Goal: Find specific page/section: Find specific page/section

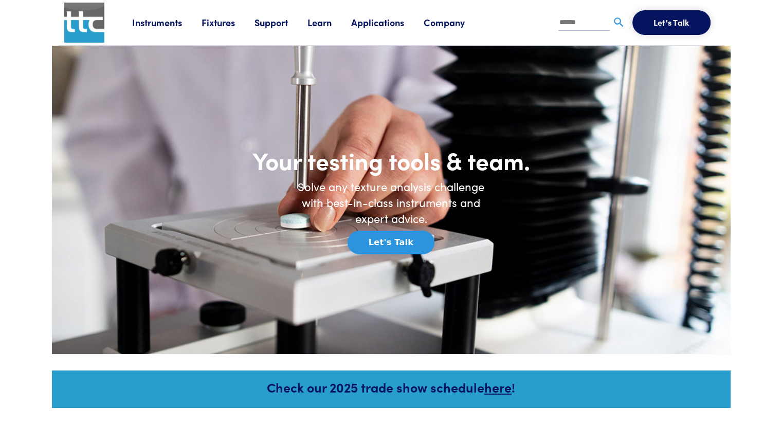
click at [212, 22] on link "Fixtures" at bounding box center [227, 22] width 53 height 13
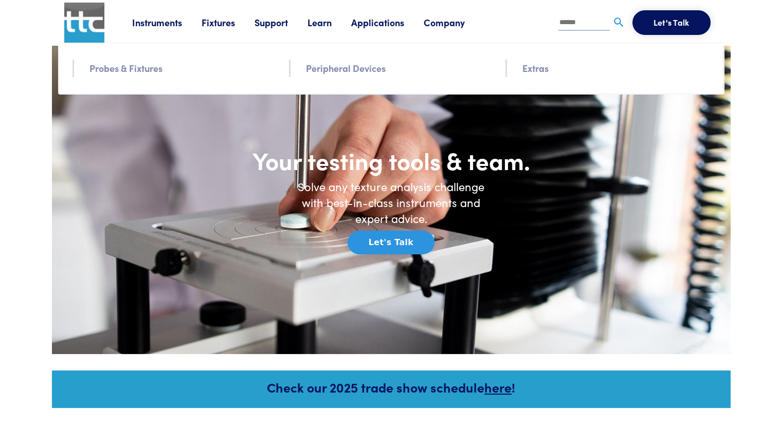
click at [136, 68] on link "Probes & Fixtures" at bounding box center [125, 68] width 73 height 15
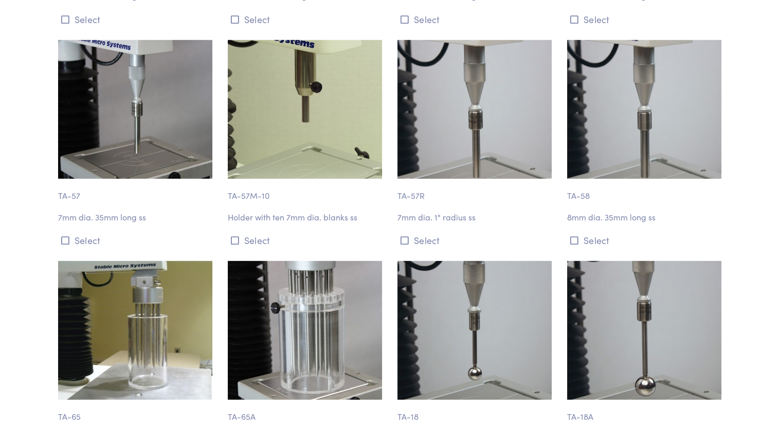
scroll to position [3032, 0]
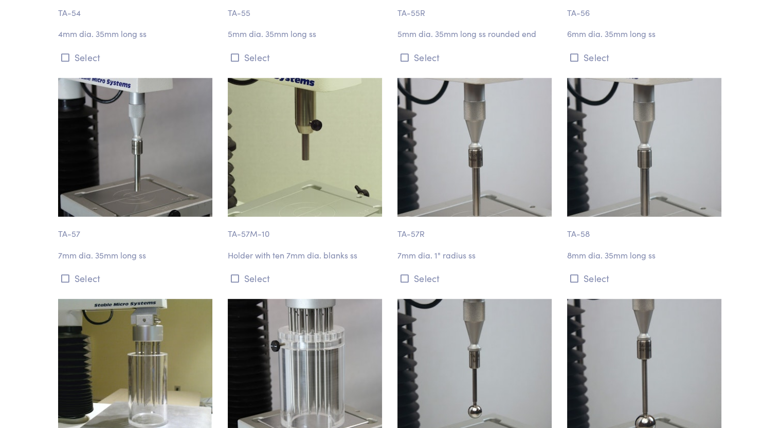
click at [567, 299] on img at bounding box center [644, 368] width 154 height 139
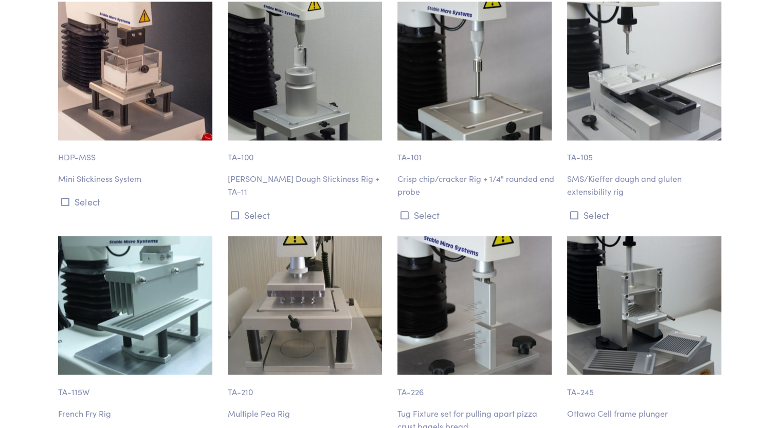
scroll to position [9457, 0]
